Goal: Information Seeking & Learning: Learn about a topic

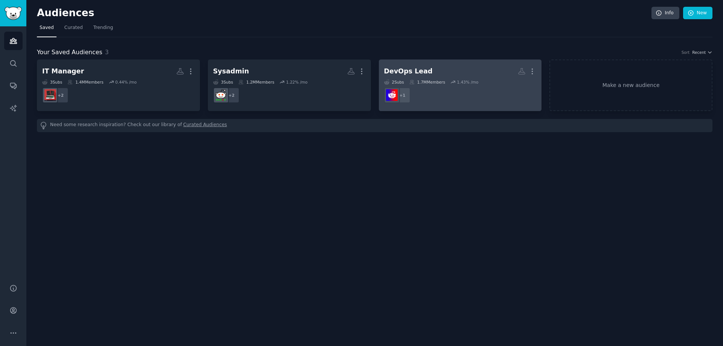
click at [476, 77] on h2 "DevOps Lead More" at bounding box center [460, 71] width 152 height 13
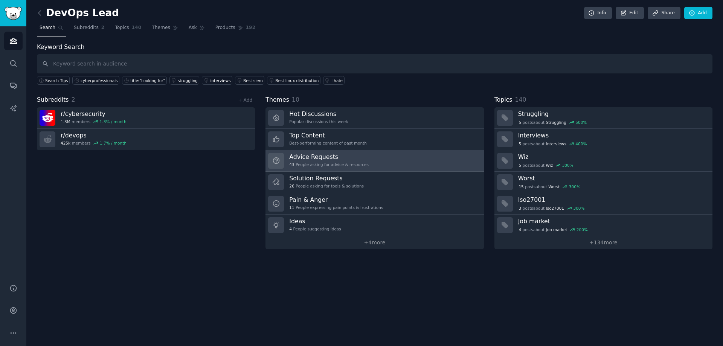
click at [336, 158] on h3 "Advice Requests" at bounding box center [328, 157] width 79 height 8
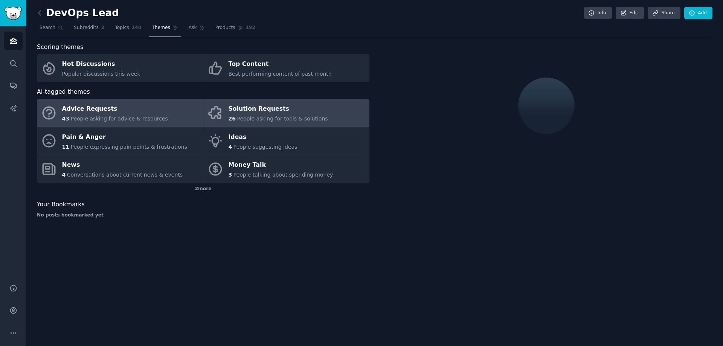
click at [352, 103] on link "Solution Requests 26 People asking for tools & solutions" at bounding box center [286, 113] width 166 height 28
